Goal: Task Accomplishment & Management: Manage account settings

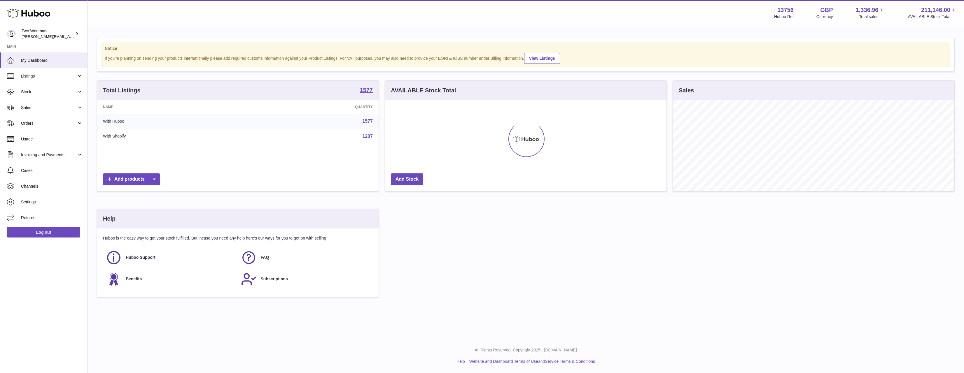
scroll to position [91, 282]
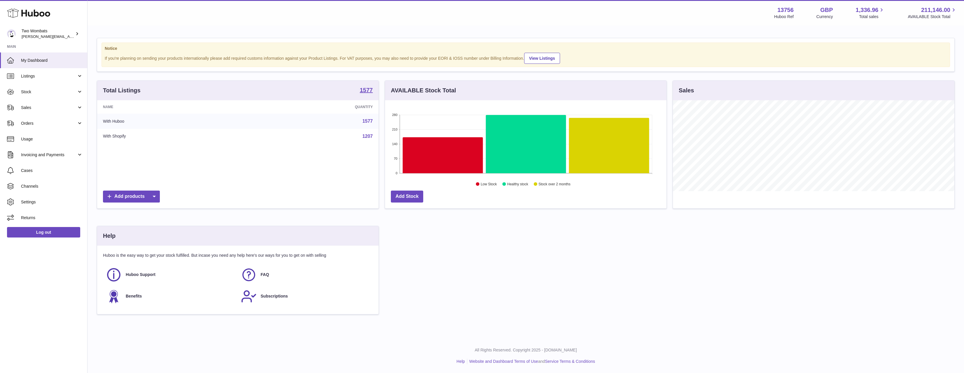
click at [46, 115] on link "Sales" at bounding box center [43, 108] width 87 height 16
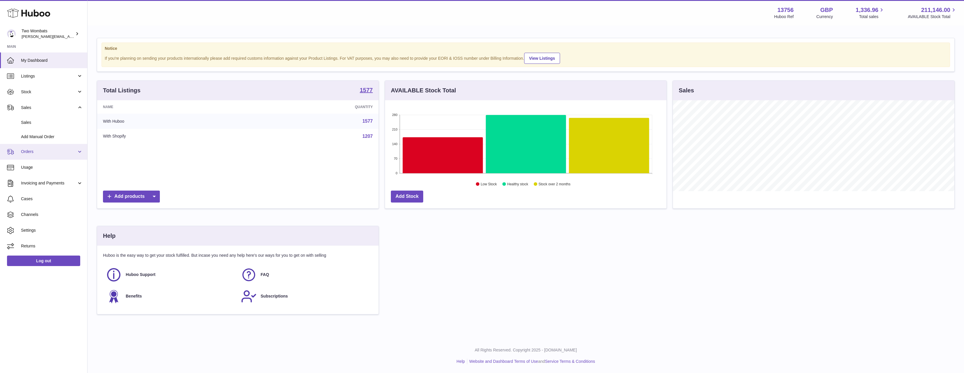
click at [28, 154] on span "Orders" at bounding box center [49, 152] width 56 height 6
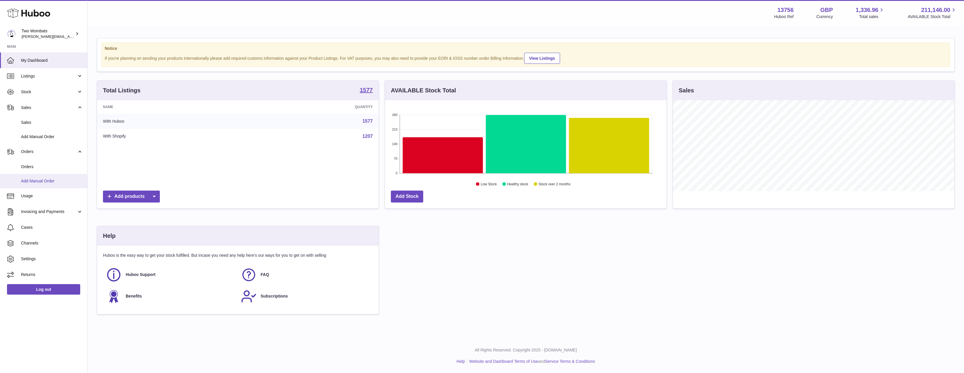
click at [35, 174] on link "Add Manual Order" at bounding box center [43, 181] width 87 height 14
click at [38, 169] on span "Orders" at bounding box center [52, 167] width 62 height 6
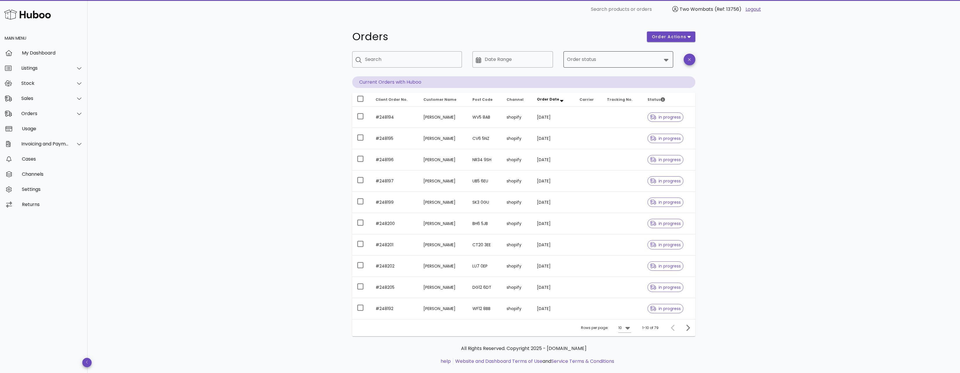
click at [591, 66] on div at bounding box center [614, 60] width 95 height 14
click at [584, 62] on div "Error" at bounding box center [626, 62] width 84 height 6
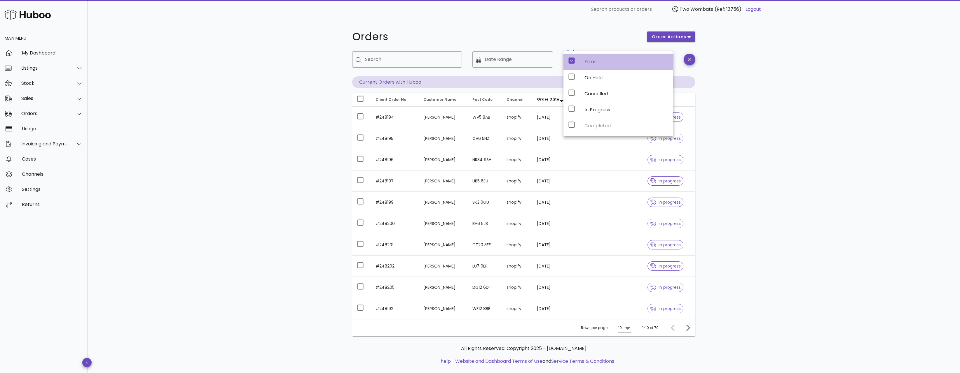
click at [856, 143] on div "Orders order actions ​ Search ​ Date Range ​ Order status Error Current Orders …" at bounding box center [524, 201] width 872 height 365
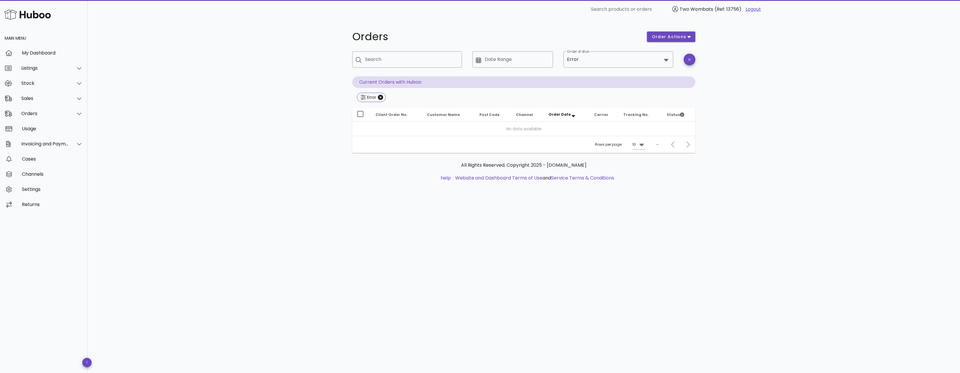
click at [386, 95] on div "Error" at bounding box center [523, 98] width 343 height 11
click at [379, 97] on icon "Close" at bounding box center [380, 97] width 5 height 5
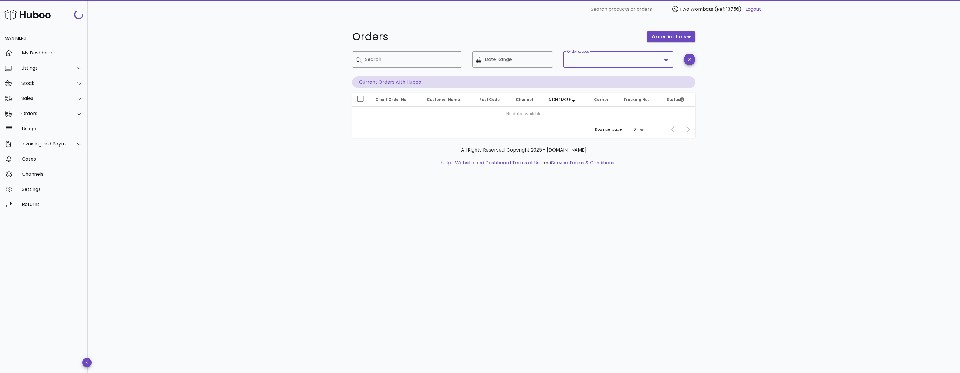
click at [588, 60] on input "Order status" at bounding box center [614, 59] width 95 height 9
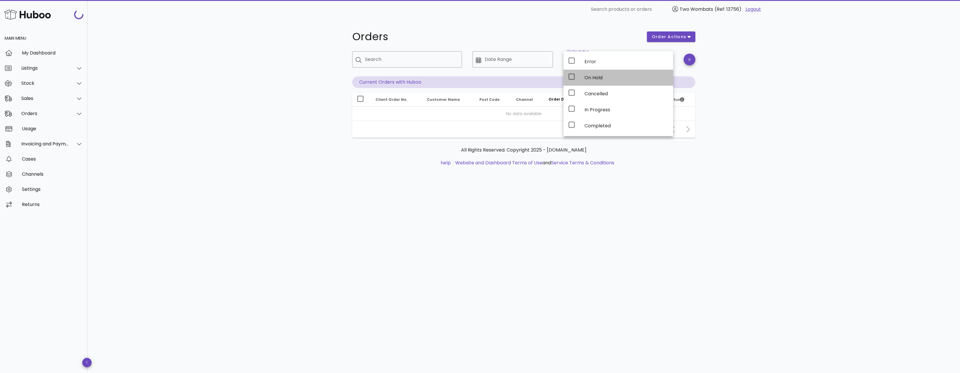
click at [589, 76] on div "On Hold" at bounding box center [626, 78] width 84 height 6
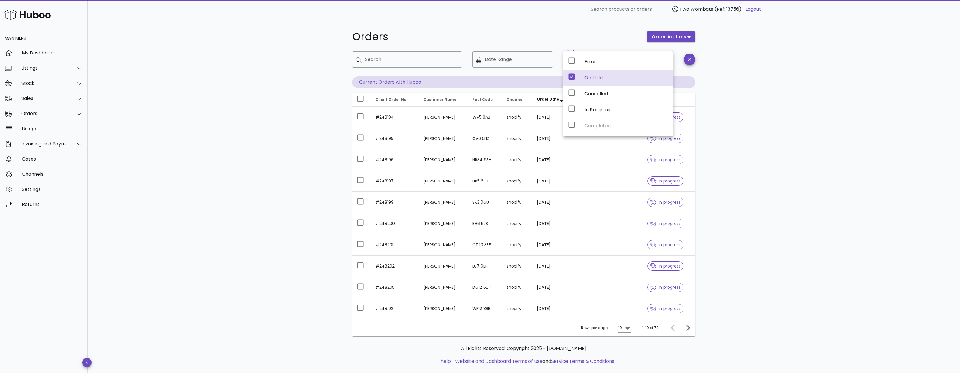
click at [188, 103] on div "Orders order actions ​ Search ​ Date Range ​ Order status On Hold Current Order…" at bounding box center [524, 201] width 872 height 365
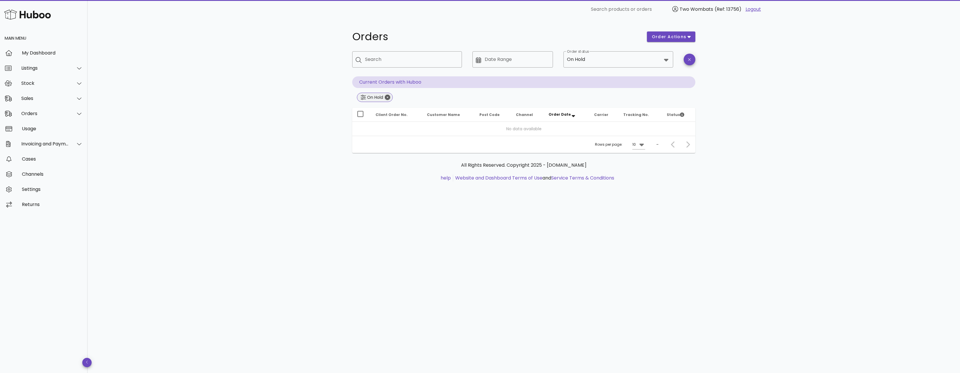
click at [386, 97] on icon "Close" at bounding box center [387, 97] width 5 height 5
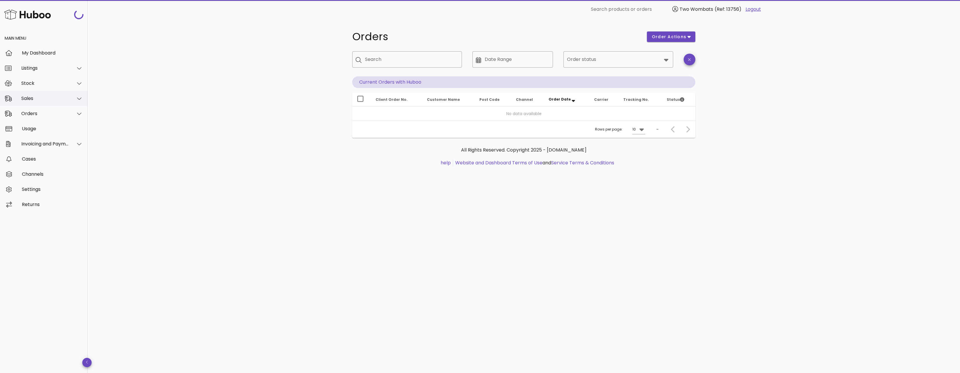
click at [36, 92] on div "Sales" at bounding box center [44, 98] width 88 height 15
click at [35, 116] on div "Sales" at bounding box center [52, 113] width 62 height 6
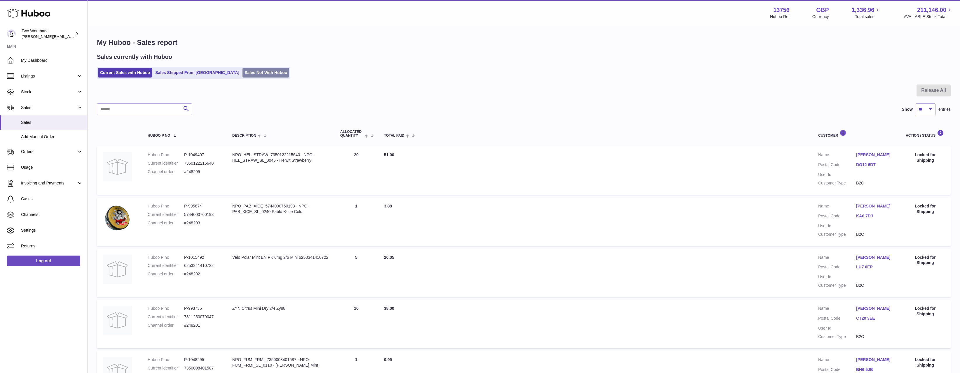
click at [242, 73] on link "Sales Not With Huboo" at bounding box center [265, 73] width 47 height 10
